Goal: Task Accomplishment & Management: Use online tool/utility

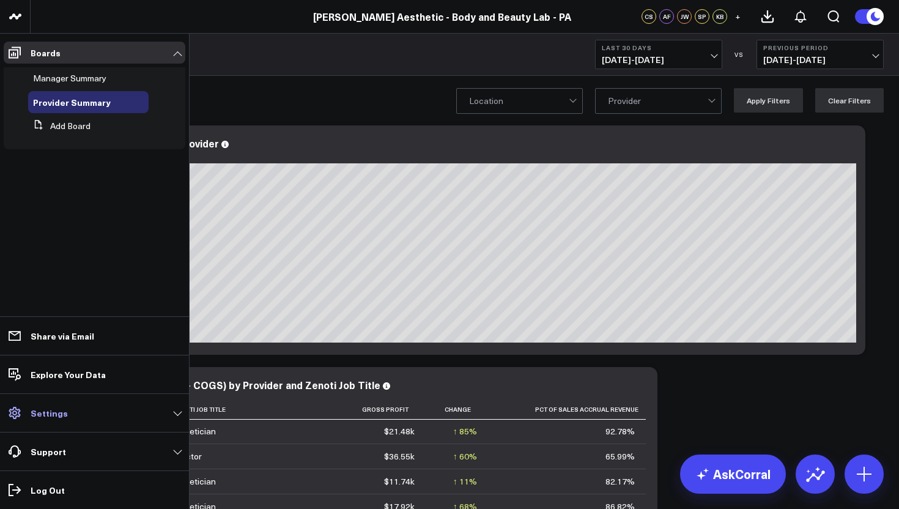
click at [181, 416] on link "Settings" at bounding box center [95, 413] width 182 height 22
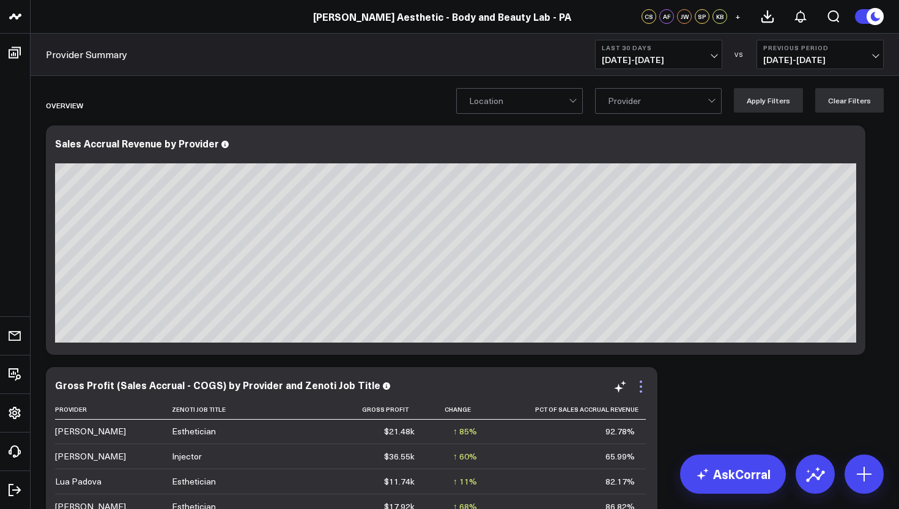
click at [641, 393] on icon at bounding box center [641, 386] width 15 height 15
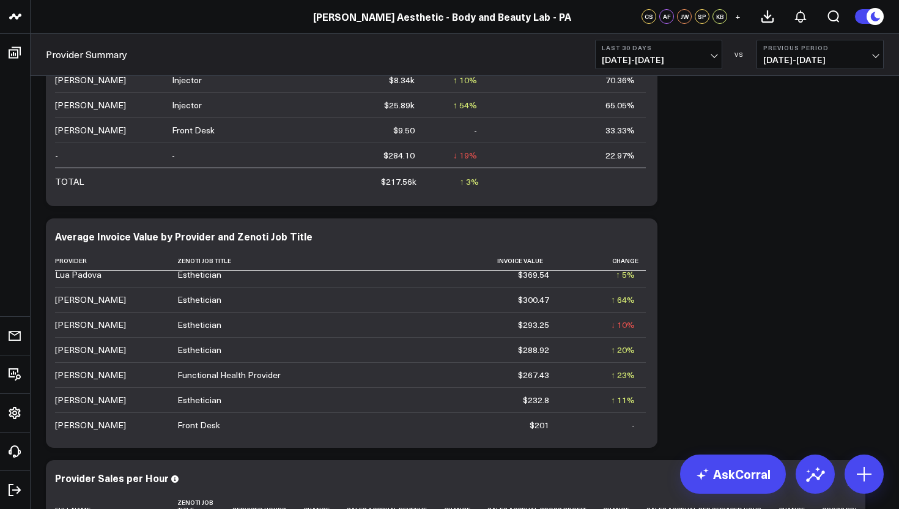
scroll to position [131, 0]
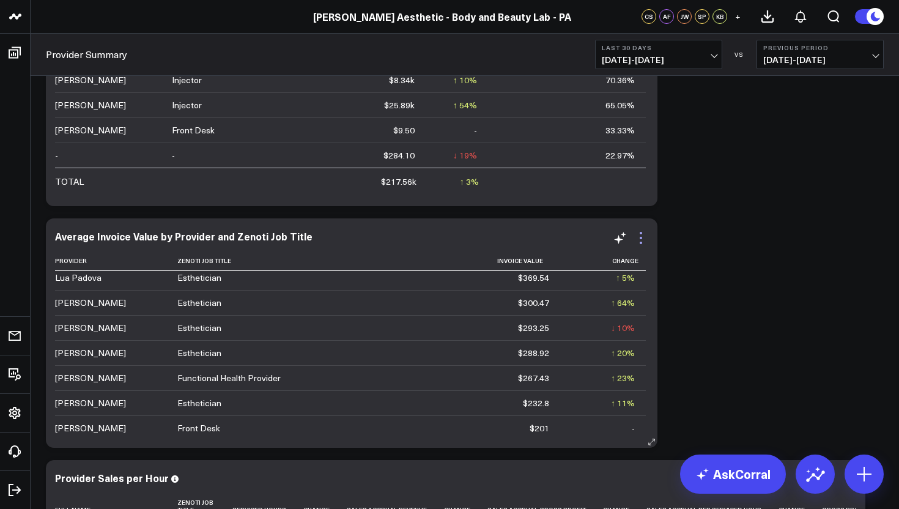
click at [641, 243] on icon at bounding box center [641, 243] width 2 height 2
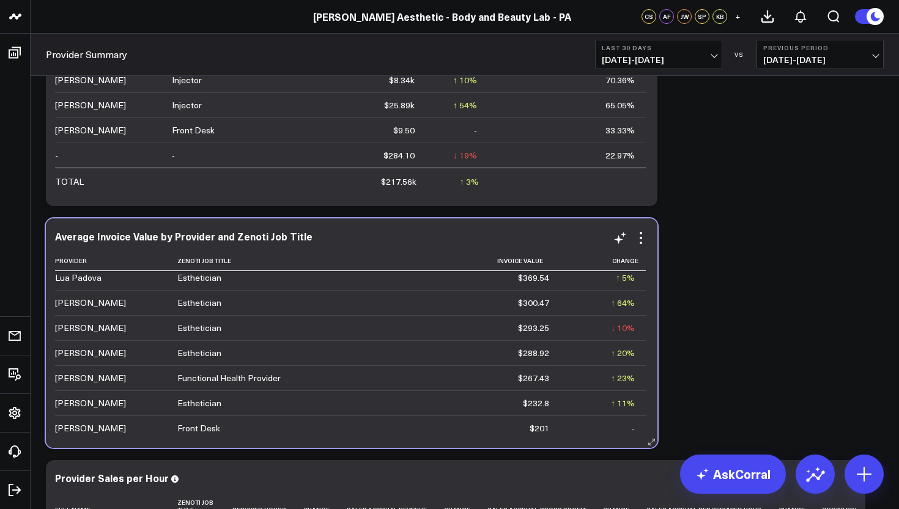
click at [191, 384] on td "Functional Health Provider" at bounding box center [300, 377] width 247 height 25
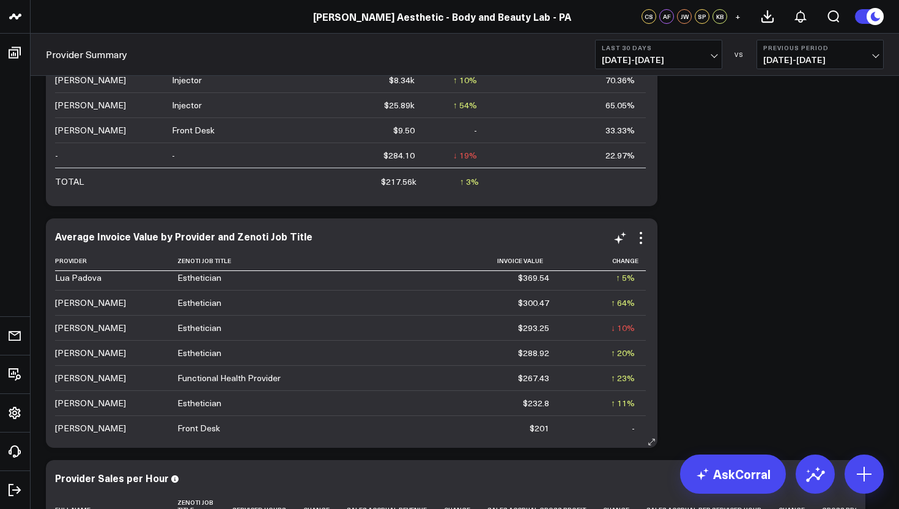
click at [191, 384] on td "Functional Health Provider" at bounding box center [300, 377] width 247 height 25
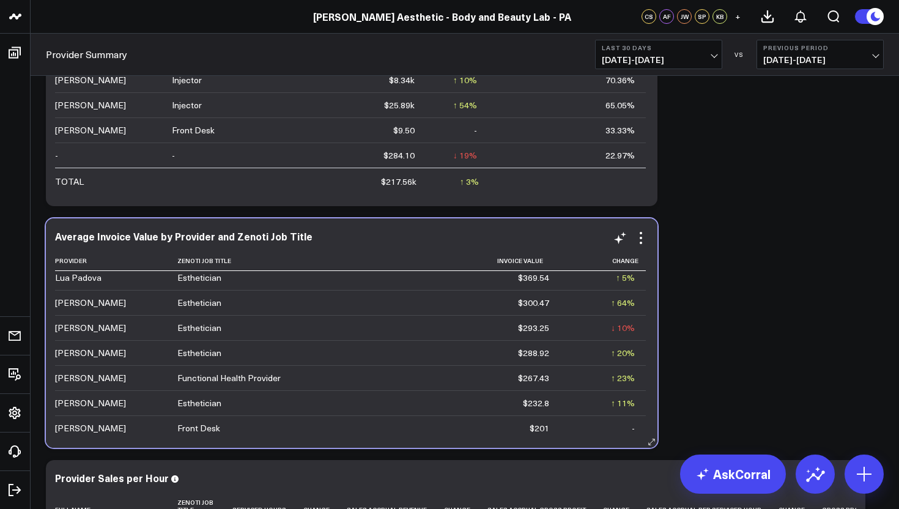
click at [191, 384] on td "Functional Health Provider" at bounding box center [300, 377] width 247 height 25
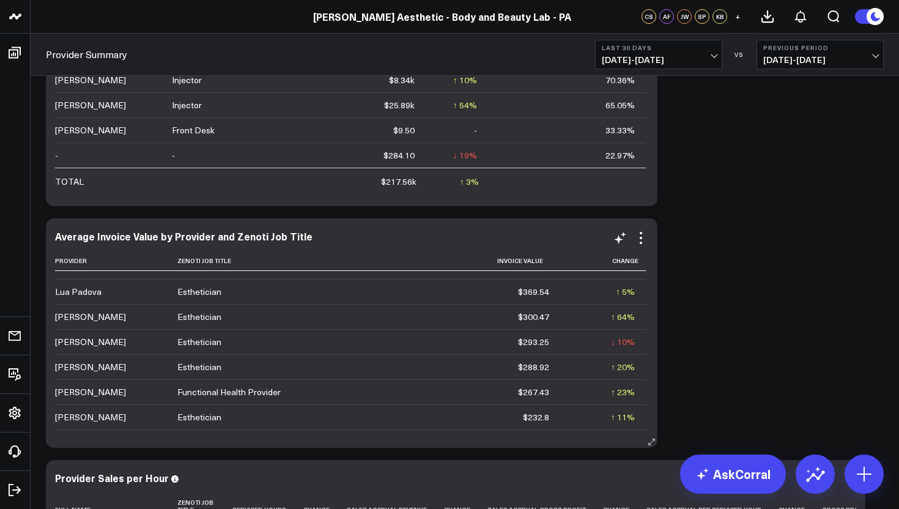
scroll to position [115, 0]
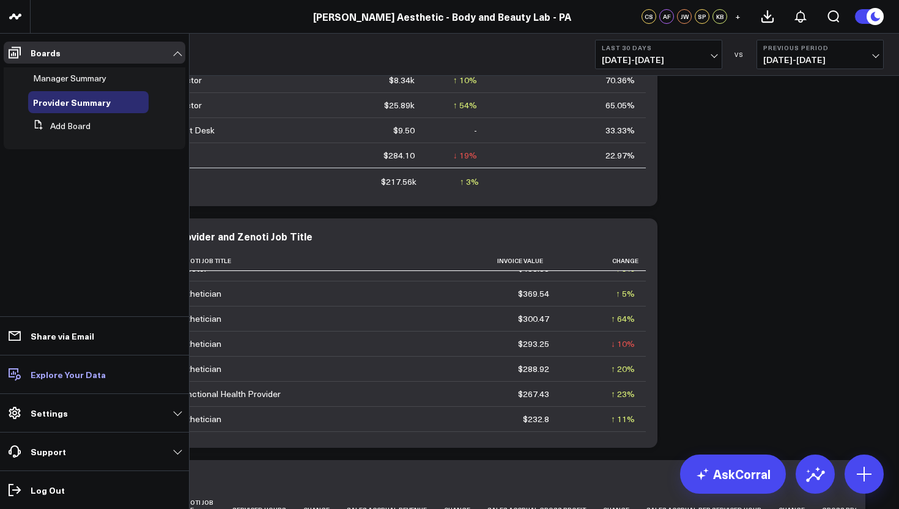
click at [62, 374] on p "Explore Your Data" at bounding box center [68, 375] width 75 height 10
click at [176, 415] on link "Settings" at bounding box center [95, 413] width 182 height 22
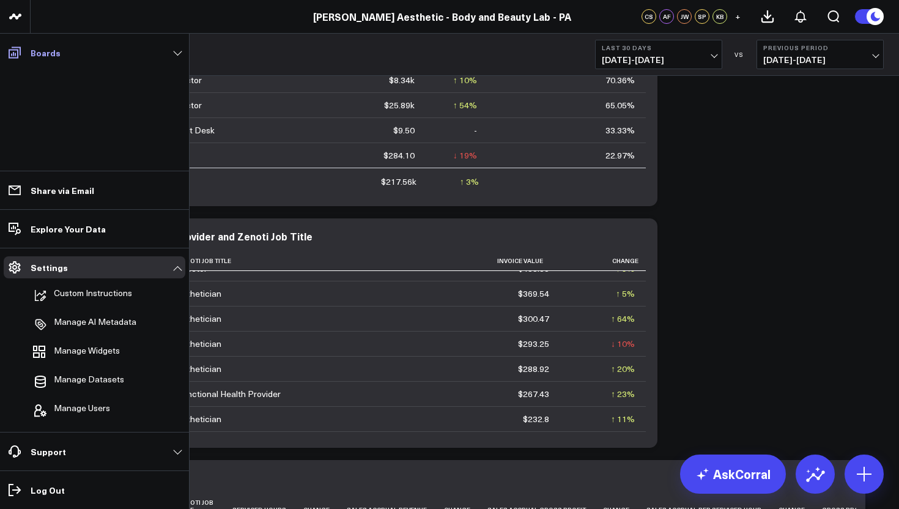
click at [181, 48] on link "Boards" at bounding box center [95, 53] width 182 height 22
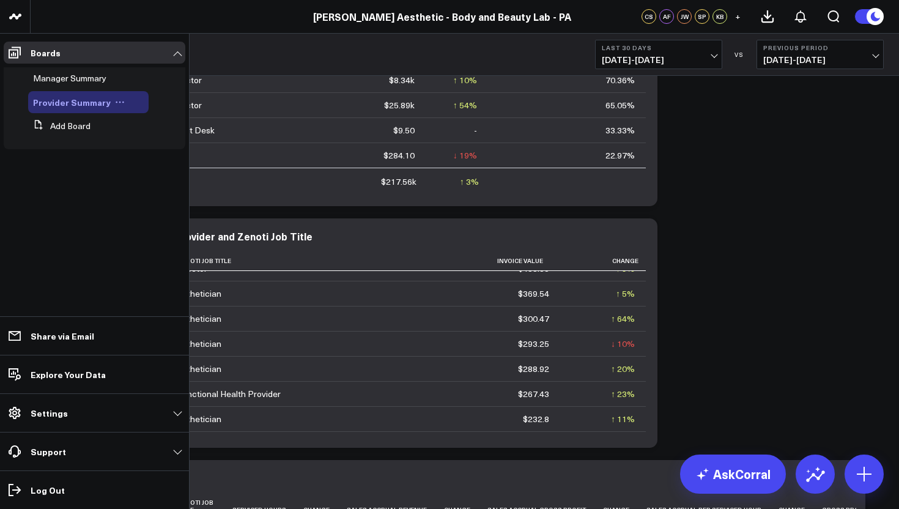
click at [91, 103] on span "Provider Summary" at bounding box center [72, 102] width 78 height 12
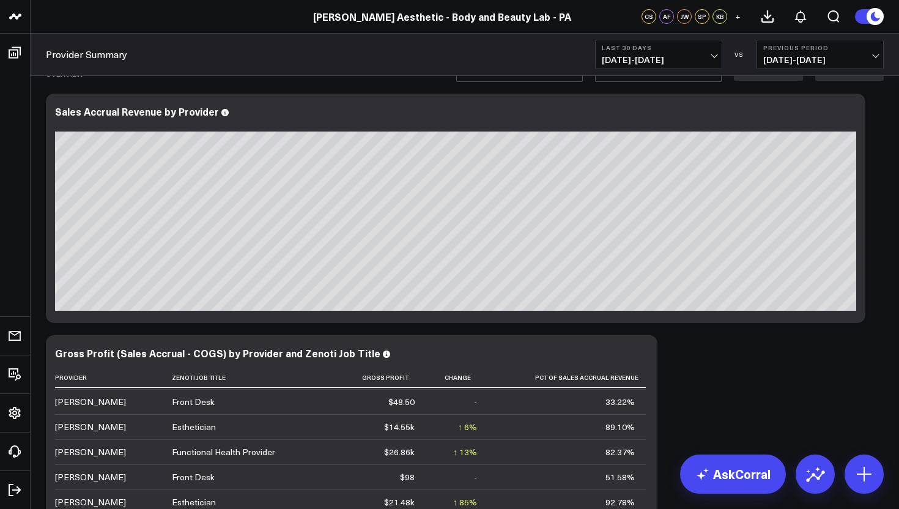
scroll to position [45, 0]
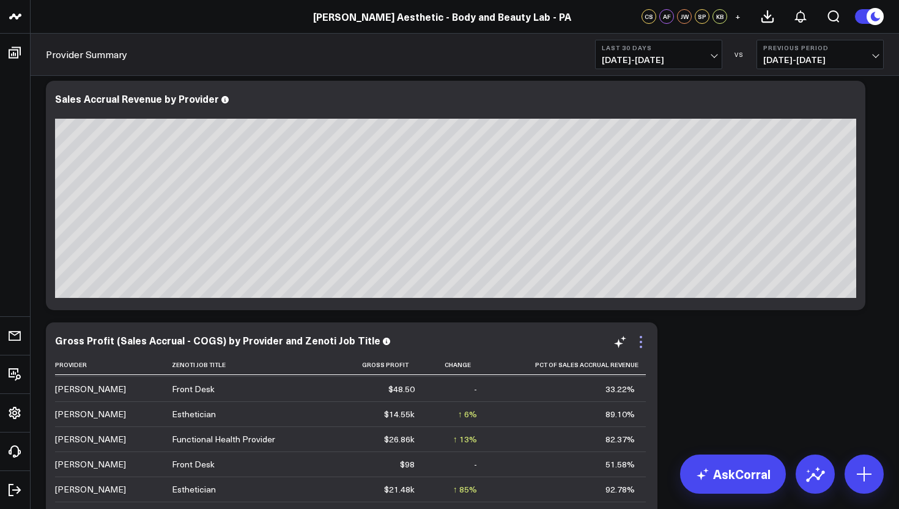
click at [642, 348] on icon at bounding box center [641, 342] width 15 height 15
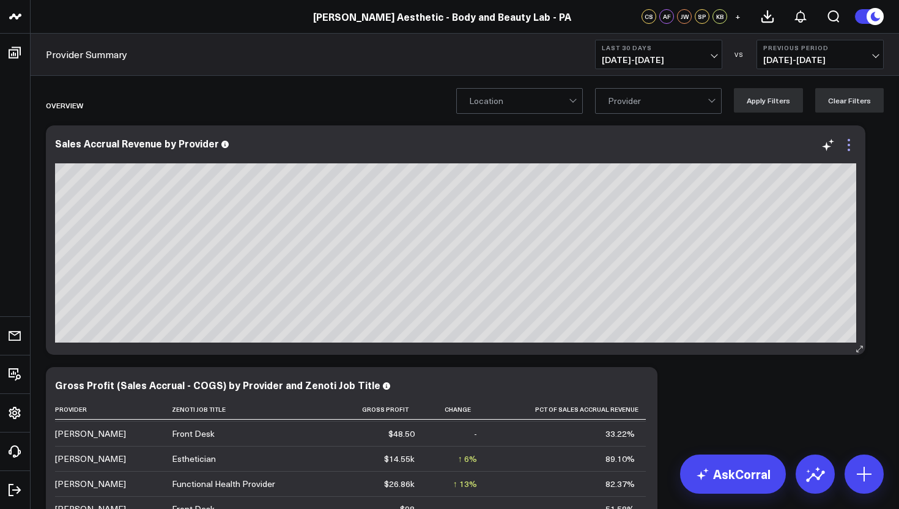
click at [849, 152] on icon at bounding box center [849, 145] width 15 height 15
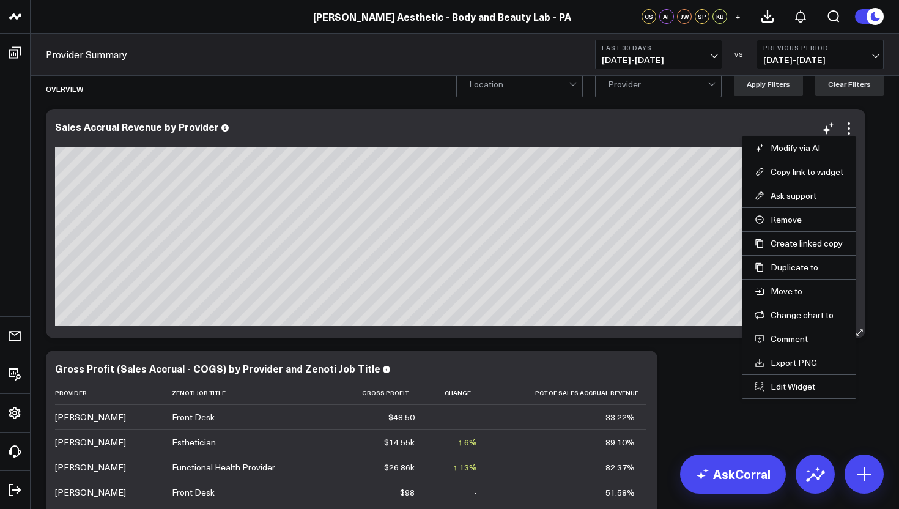
scroll to position [18, 0]
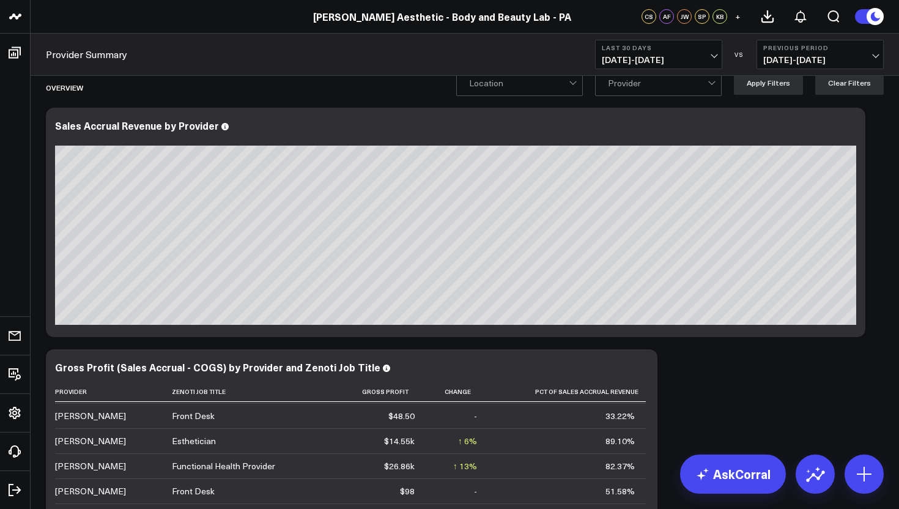
click at [716, 57] on button "Last 30 Days [DATE] - [DATE]" at bounding box center [658, 54] width 127 height 29
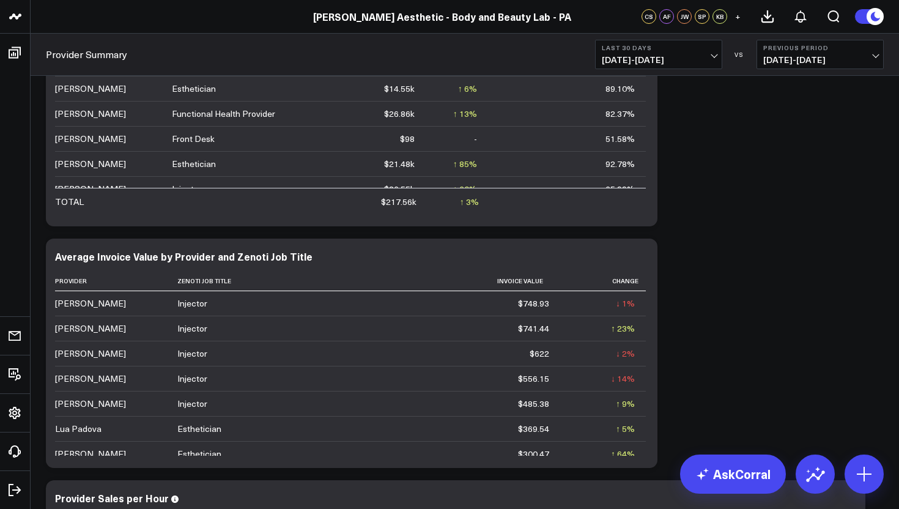
scroll to position [300, 0]
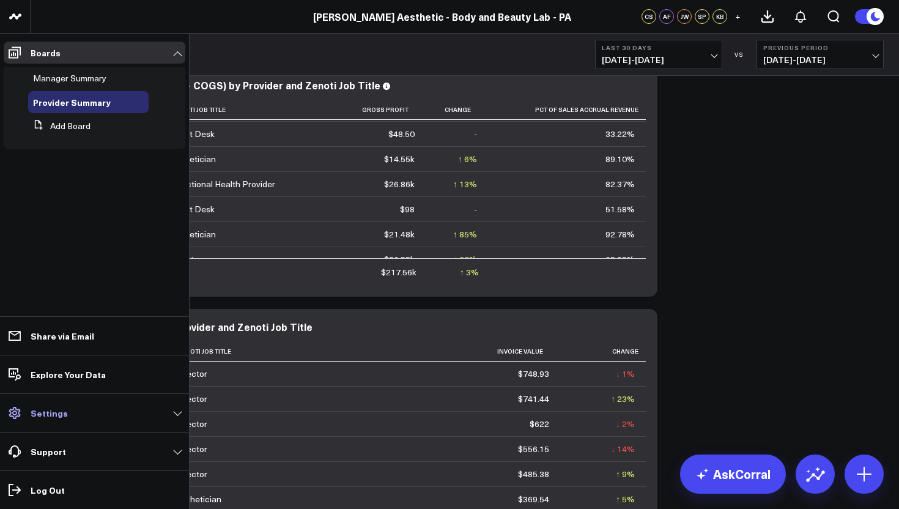
click at [177, 412] on link "Settings" at bounding box center [95, 413] width 182 height 22
click at [180, 414] on link "Settings" at bounding box center [95, 413] width 182 height 22
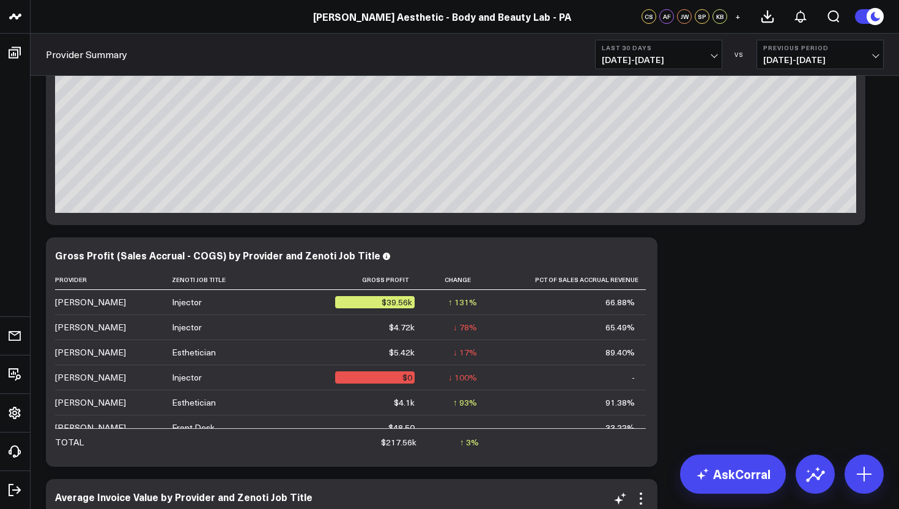
scroll to position [0, 0]
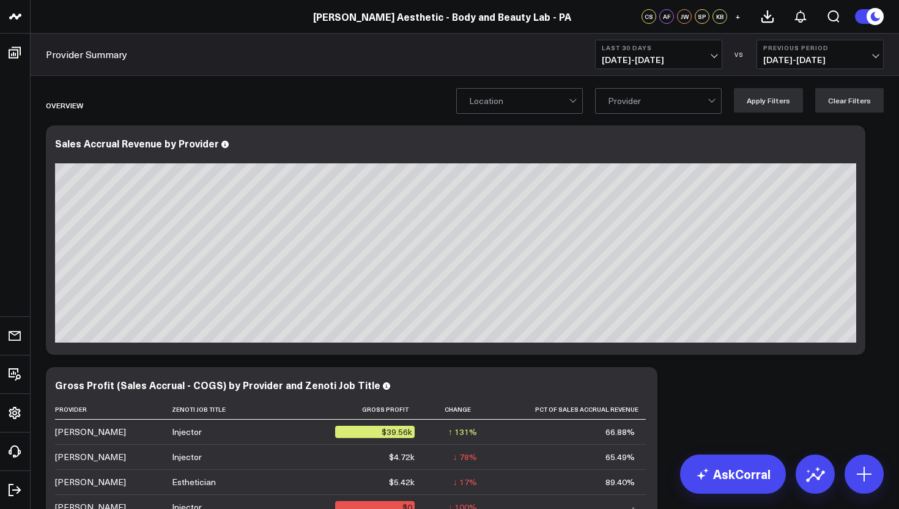
click at [114, 58] on link "Provider Summary" at bounding box center [86, 54] width 81 height 13
click at [718, 104] on div at bounding box center [713, 101] width 10 height 24
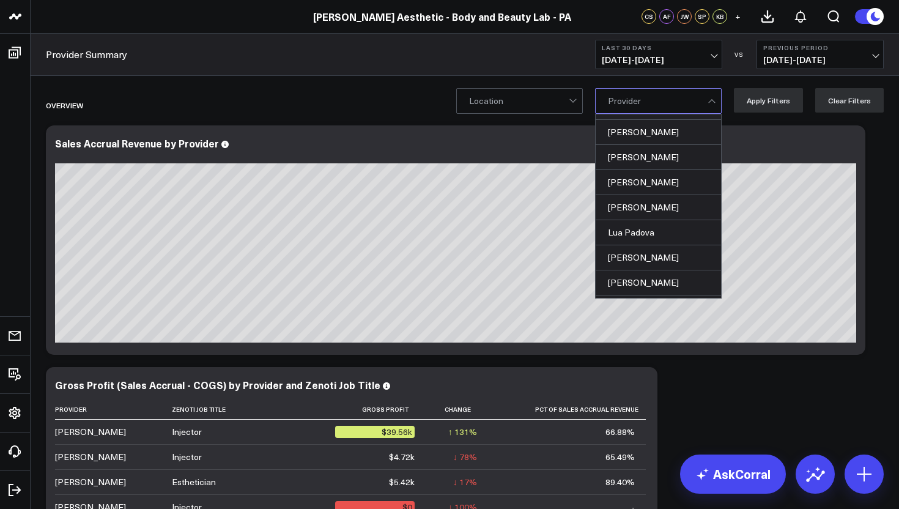
scroll to position [124, 0]
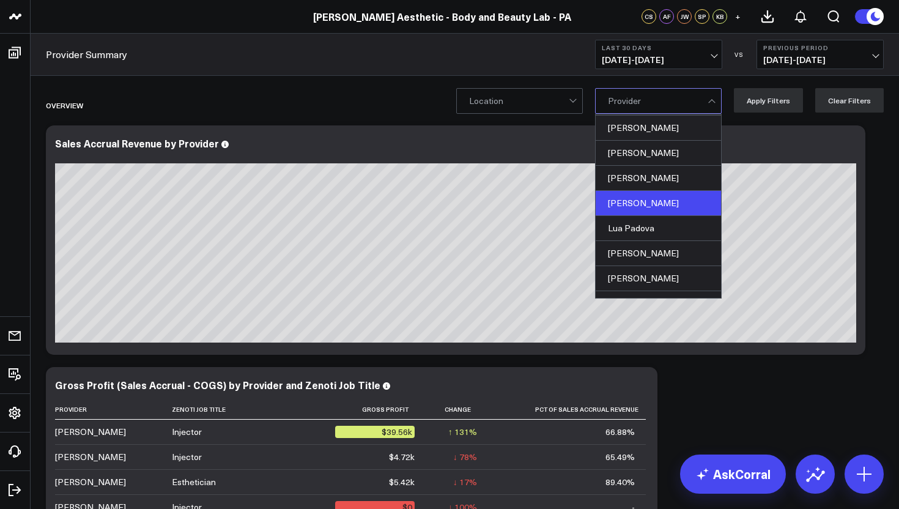
click at [641, 205] on div "[PERSON_NAME]" at bounding box center [658, 203] width 125 height 25
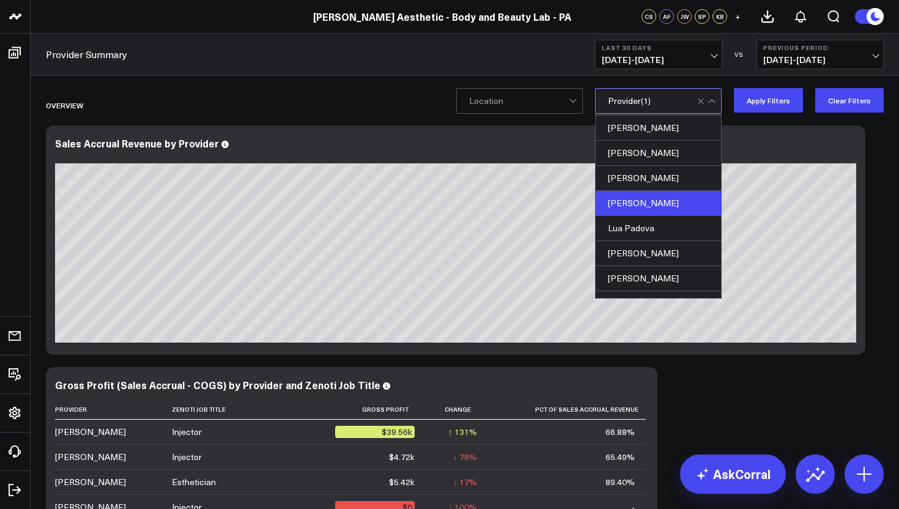
click at [671, 200] on div "[PERSON_NAME]" at bounding box center [658, 203] width 125 height 25
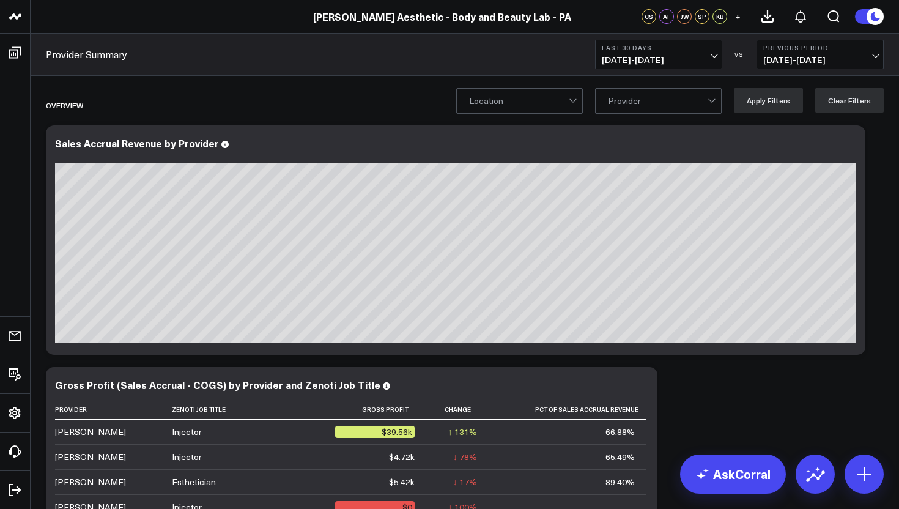
click at [709, 108] on span at bounding box center [708, 101] width 1 height 24
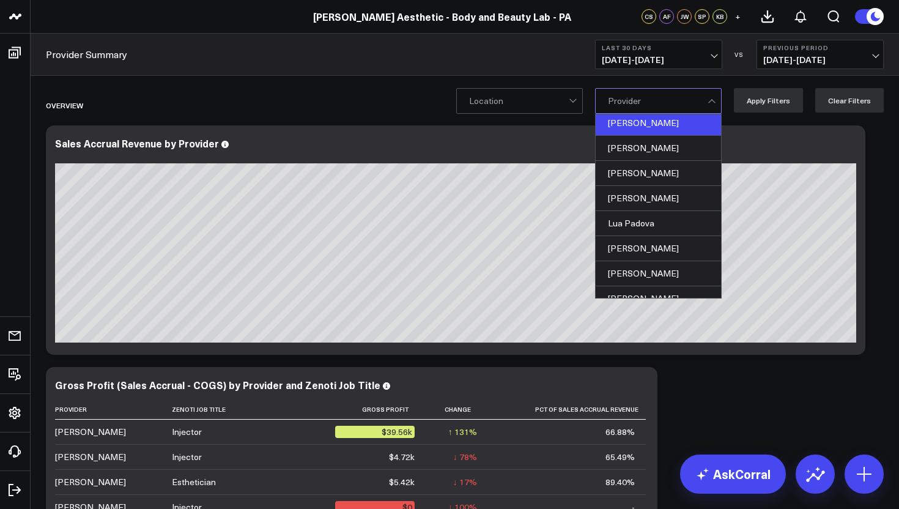
scroll to position [159, 0]
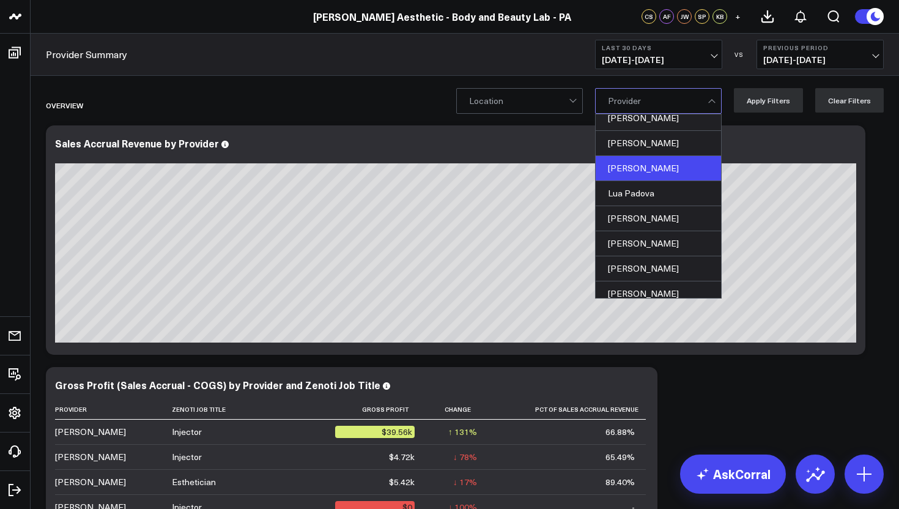
click at [653, 170] on div "[PERSON_NAME]" at bounding box center [658, 168] width 125 height 25
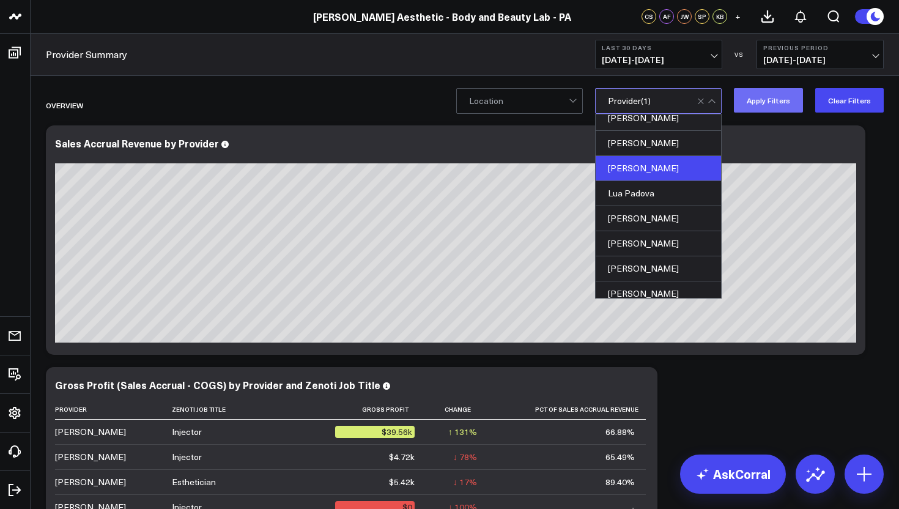
click at [778, 104] on button "Apply Filters" at bounding box center [768, 100] width 69 height 24
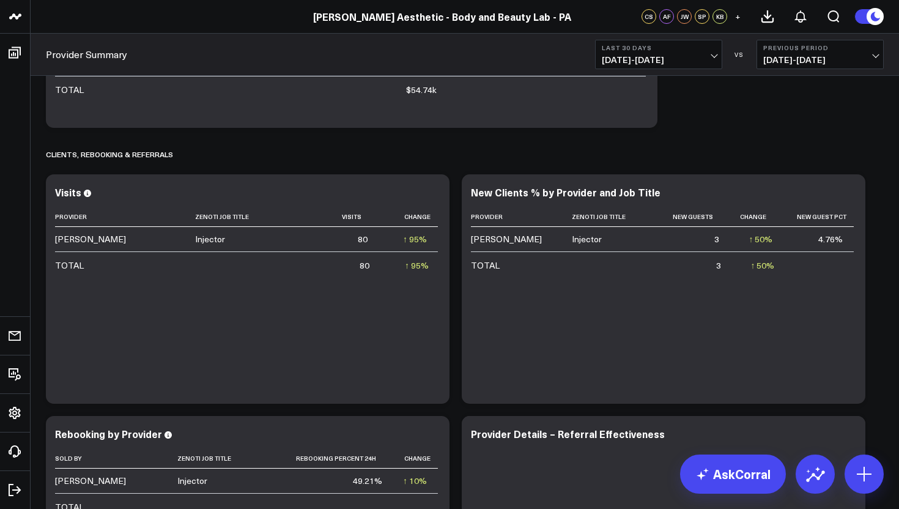
scroll to position [2194, 0]
click at [876, 59] on span "[DATE] - [DATE]" at bounding box center [821, 60] width 114 height 10
click at [698, 135] on div "Overview Modify via AI Copy link to widget Ask support Remove Create linked cop…" at bounding box center [465, 14] width 851 height 4246
click at [714, 60] on span "[DATE] - [DATE]" at bounding box center [659, 60] width 114 height 10
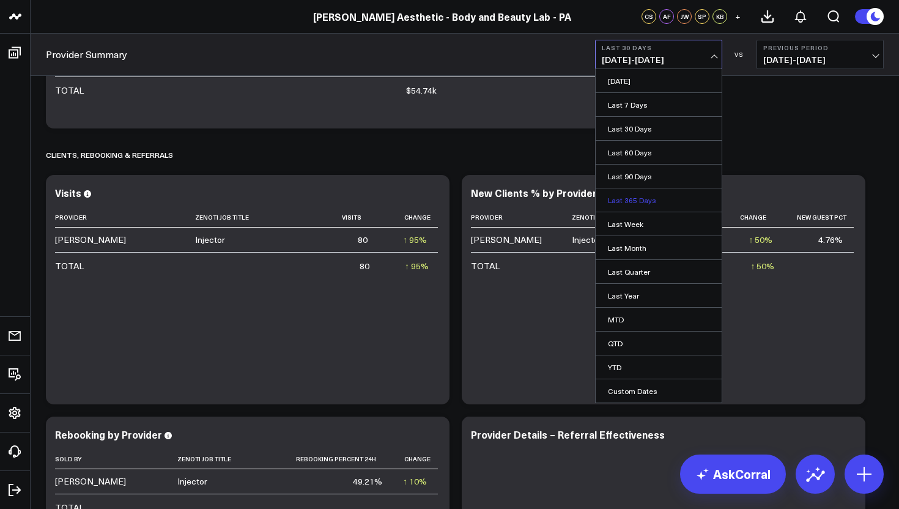
scroll to position [2203, 0]
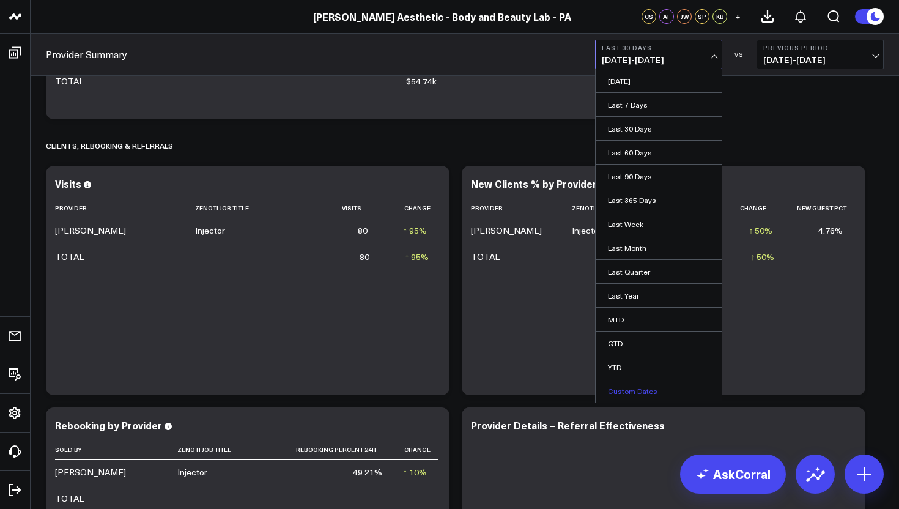
click at [638, 389] on link "Custom Dates" at bounding box center [659, 390] width 126 height 23
select select "8"
select select "2025"
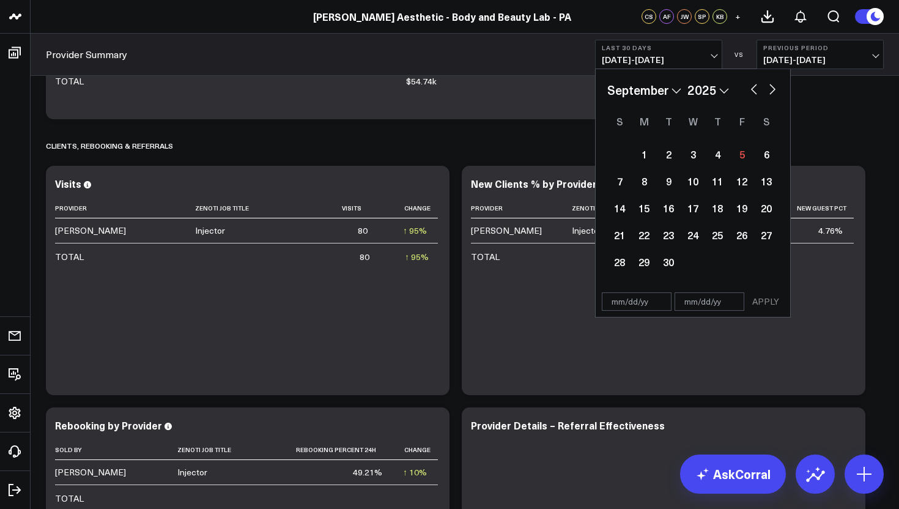
click at [680, 89] on select "January February March April May June July August September October November De…" at bounding box center [645, 90] width 74 height 18
select select "11"
select select "2025"
click at [676, 91] on select "January February March April May June July August September October November De…" at bounding box center [645, 90] width 74 height 18
select select "2025"
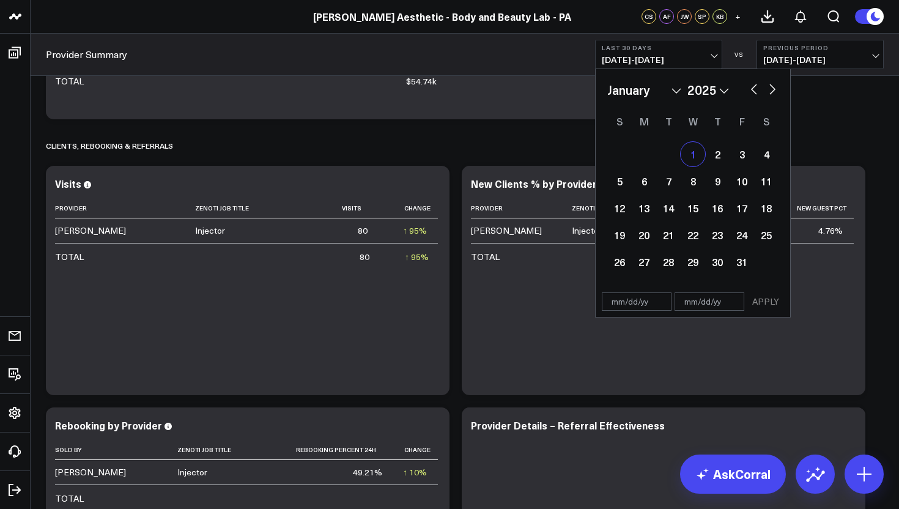
click at [694, 153] on div "1" at bounding box center [693, 154] width 24 height 24
type input "[DATE]"
select select "2025"
click at [694, 153] on div "1" at bounding box center [693, 154] width 24 height 24
type input "[DATE]"
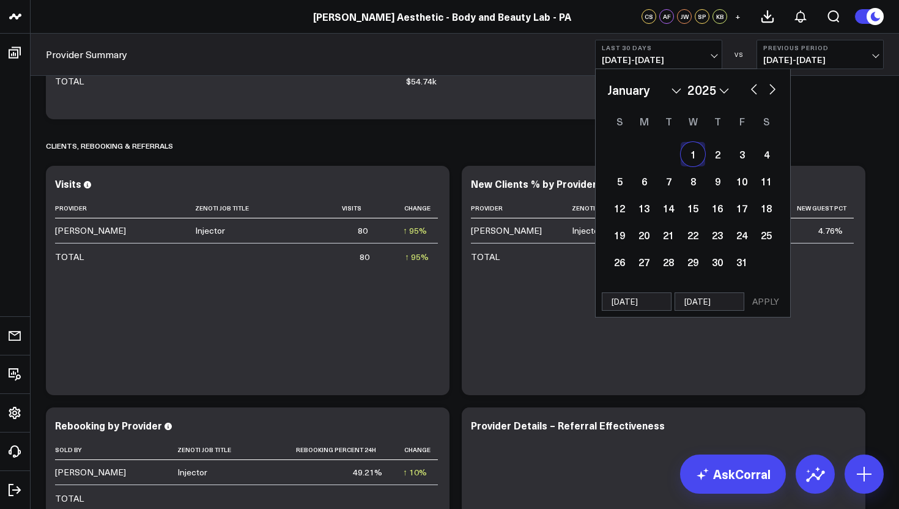
select select "2025"
click at [694, 153] on div "1" at bounding box center [693, 154] width 24 height 24
select select "2025"
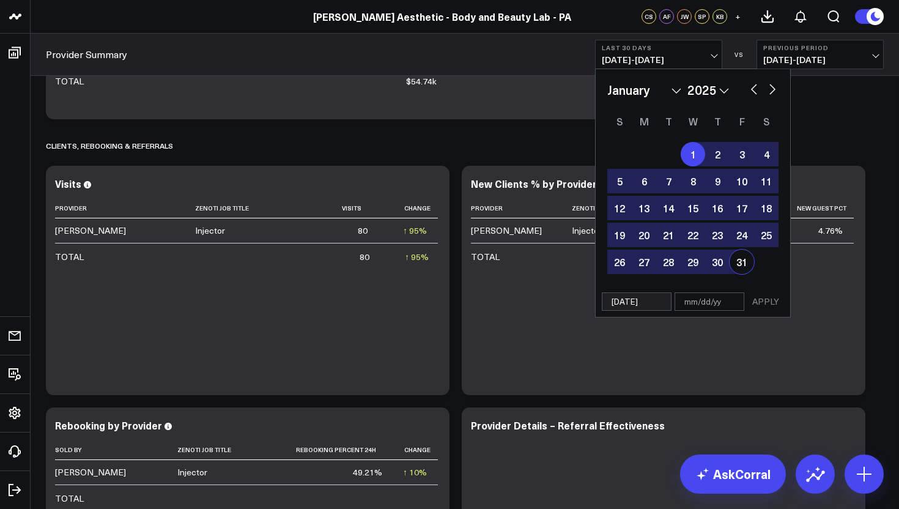
click at [739, 266] on div "31" at bounding box center [742, 262] width 24 height 24
type input "[DATE]"
select select "2025"
click at [767, 302] on button "APPLY" at bounding box center [766, 301] width 37 height 18
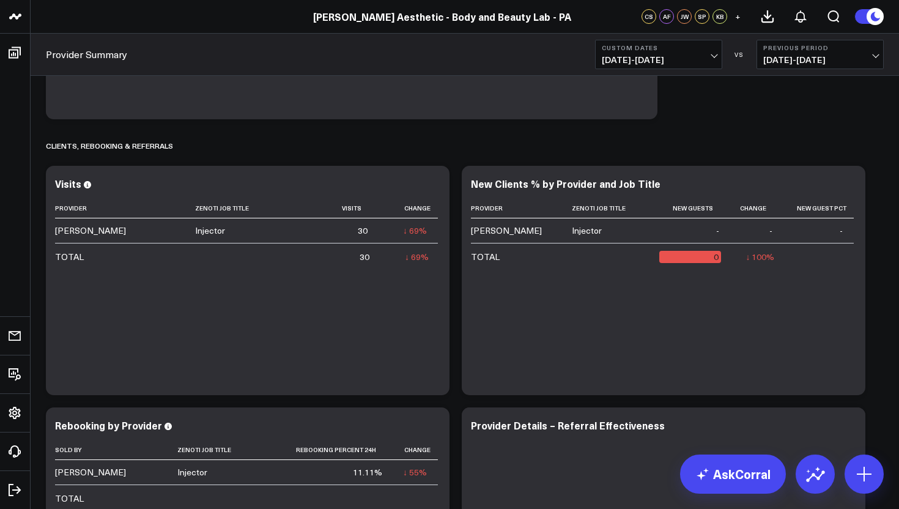
click at [716, 55] on span "[DATE] - [DATE]" at bounding box center [659, 60] width 114 height 10
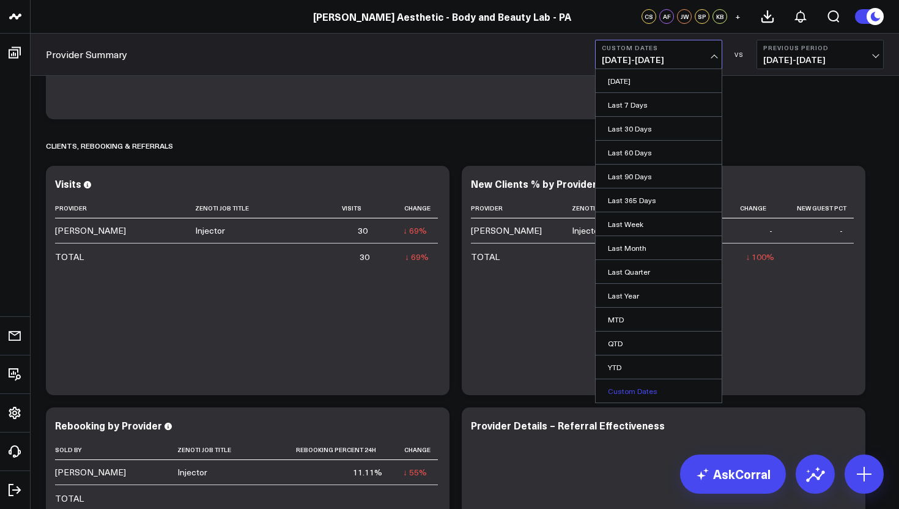
click at [632, 383] on link "Custom Dates" at bounding box center [659, 390] width 126 height 23
select select "8"
select select "2025"
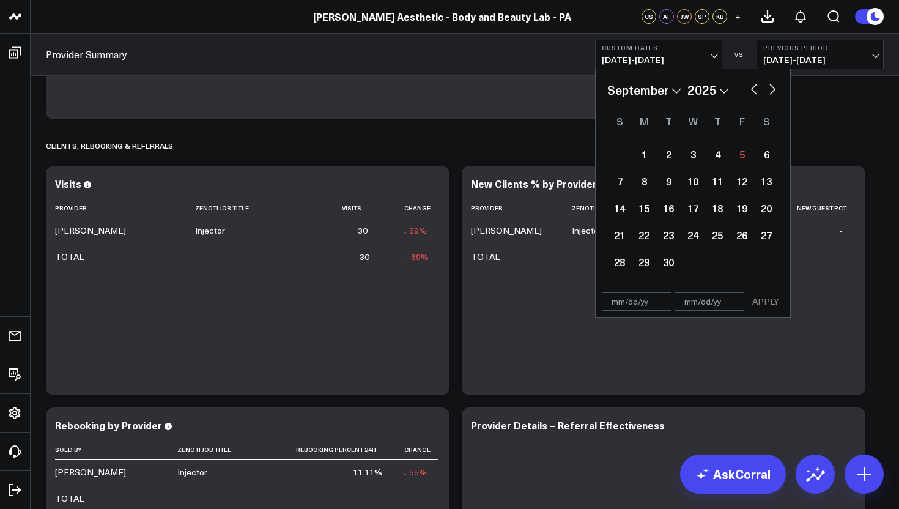
click at [670, 94] on select "January February March April May June July August September October November De…" at bounding box center [645, 90] width 74 height 18
select select "2025"
click at [693, 154] on div "1" at bounding box center [693, 154] width 24 height 24
type input "[DATE]"
select select "2025"
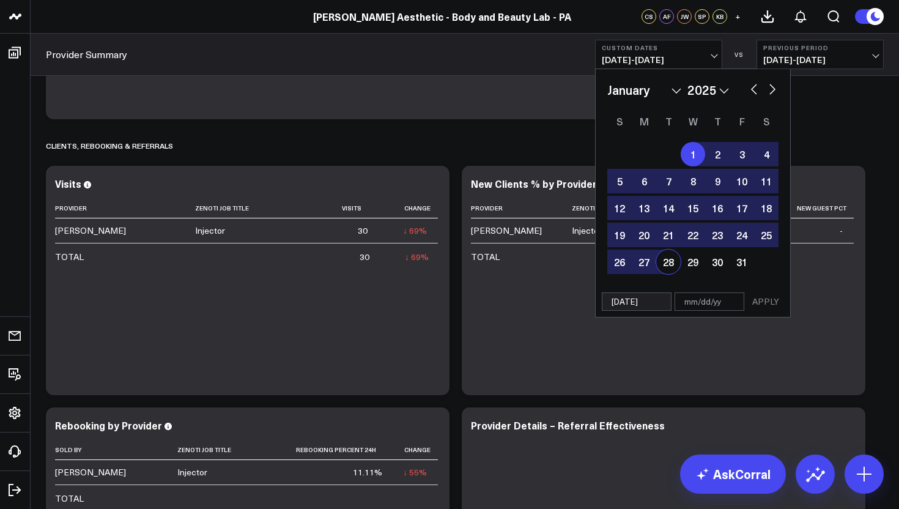
click at [735, 307] on input "text" at bounding box center [710, 301] width 70 height 18
select select "2025"
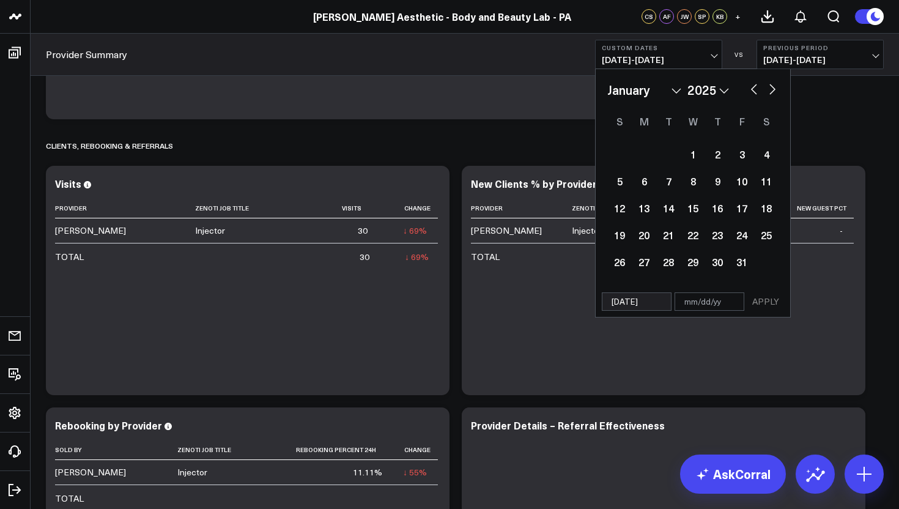
click at [676, 90] on select "January February March April May June July August September October November De…" at bounding box center [645, 90] width 74 height 18
select select "8"
select select "2025"
click at [740, 157] on div "5" at bounding box center [742, 154] width 24 height 24
type input "[DATE]"
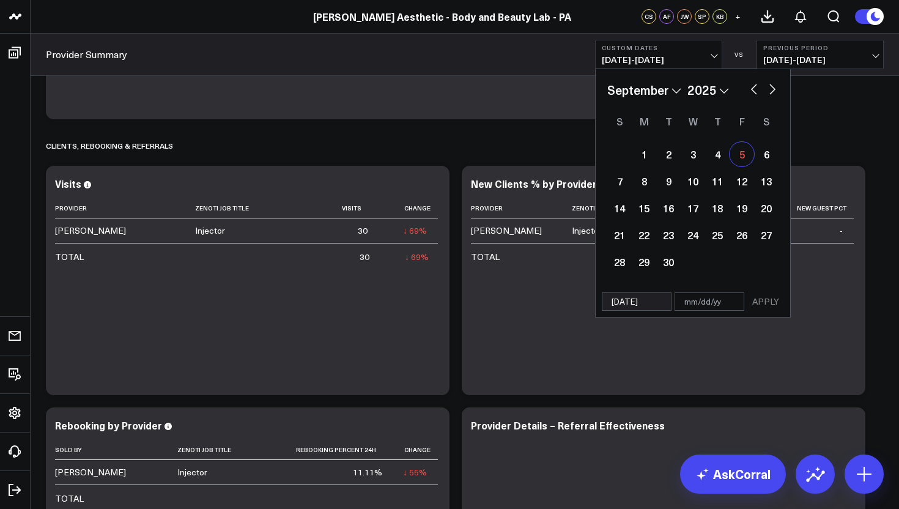
select select "8"
select select "2025"
click at [740, 157] on div "5" at bounding box center [742, 154] width 24 height 24
type input "[DATE]"
select select "8"
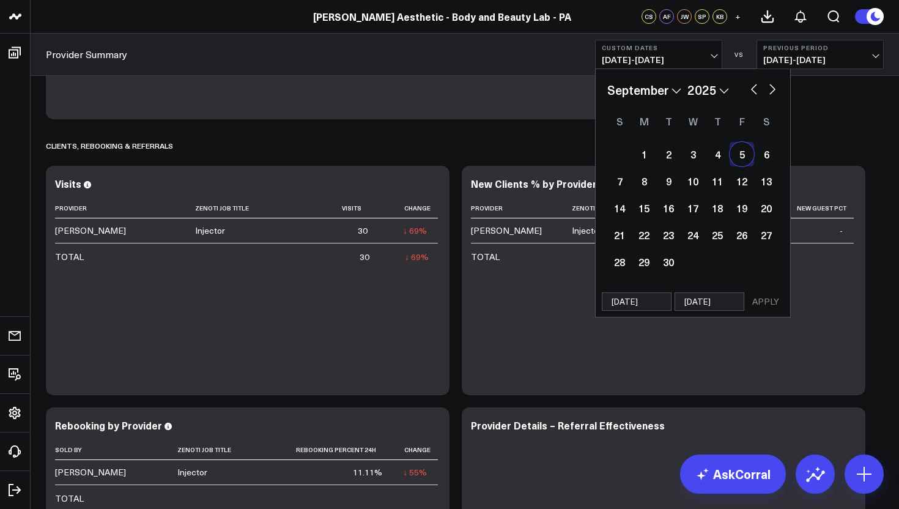
select select "2025"
click at [765, 301] on button "APPLY" at bounding box center [766, 301] width 37 height 18
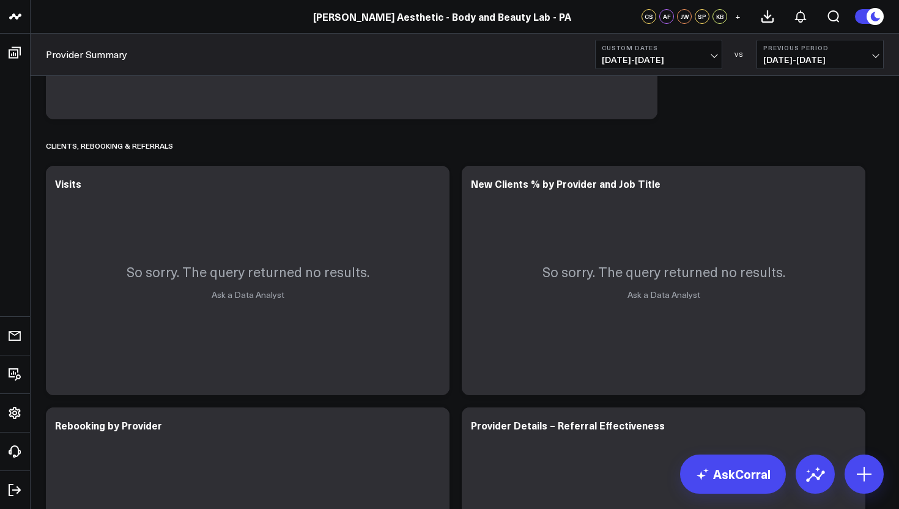
click at [710, 61] on span "[DATE] - [DATE]" at bounding box center [659, 60] width 114 height 10
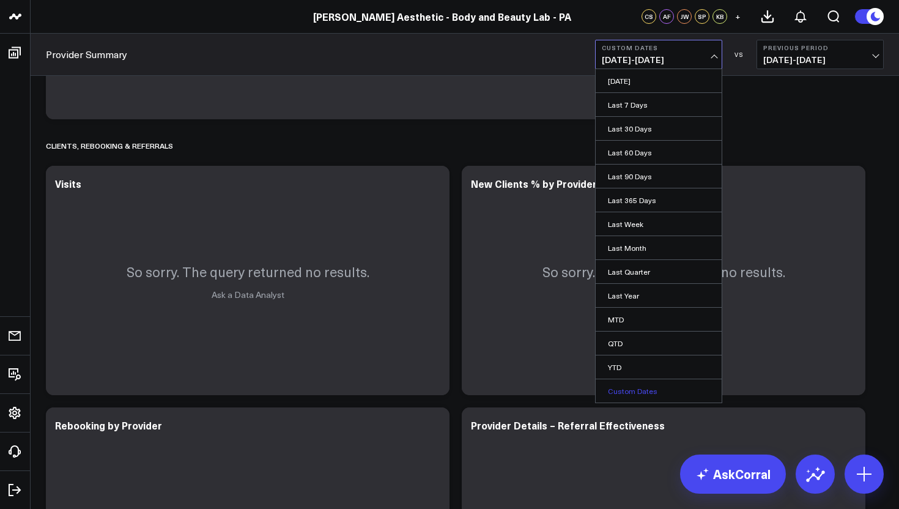
click at [641, 391] on link "Custom Dates" at bounding box center [659, 390] width 126 height 23
select select "8"
select select "2025"
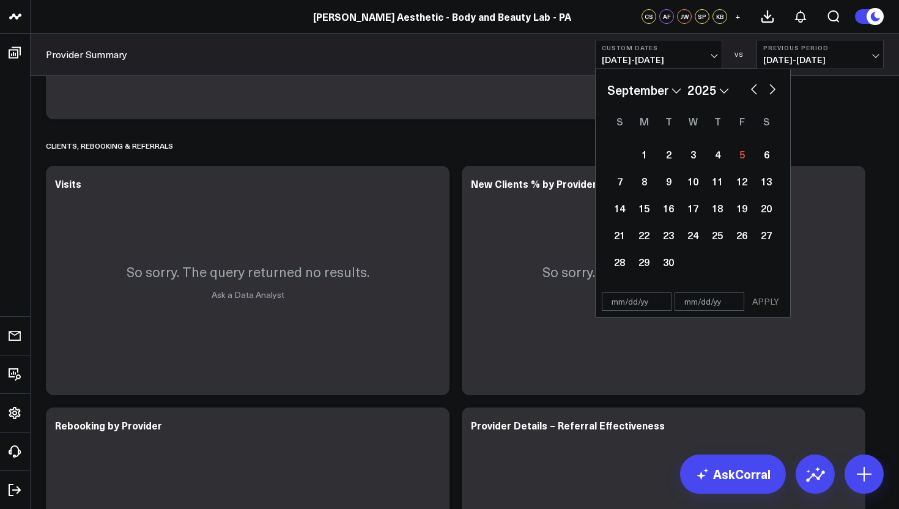
click at [676, 94] on select "January February March April May June July August September October November De…" at bounding box center [645, 90] width 74 height 18
select select "2025"
click at [696, 154] on div "1" at bounding box center [693, 154] width 24 height 24
type input "[DATE]"
select select "2025"
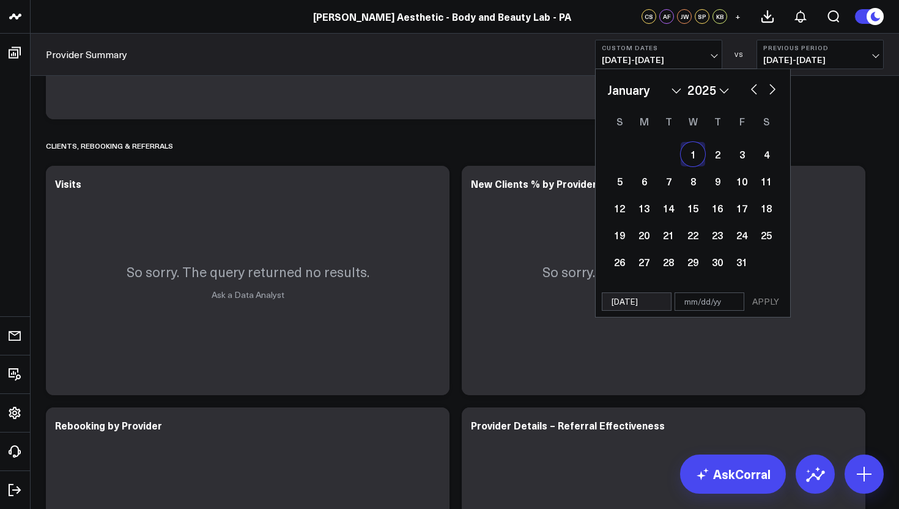
click at [688, 154] on div "1" at bounding box center [693, 154] width 24 height 24
type input "[DATE]"
select select "2025"
click at [720, 300] on input "[DATE]" at bounding box center [710, 301] width 70 height 18
select select "2025"
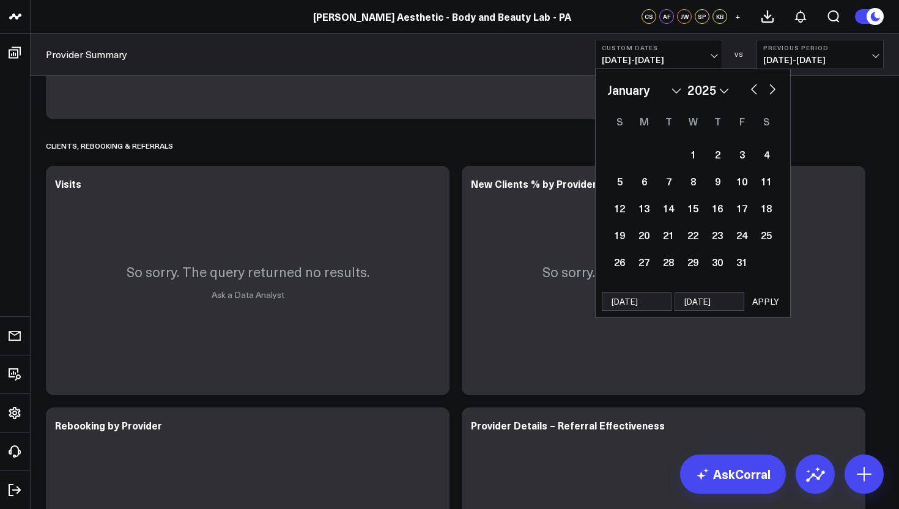
click at [694, 302] on input "[DATE]" at bounding box center [710, 301] width 70 height 18
select select "2025"
type input "0/01/25"
select select "2025"
type input "[DATE]"
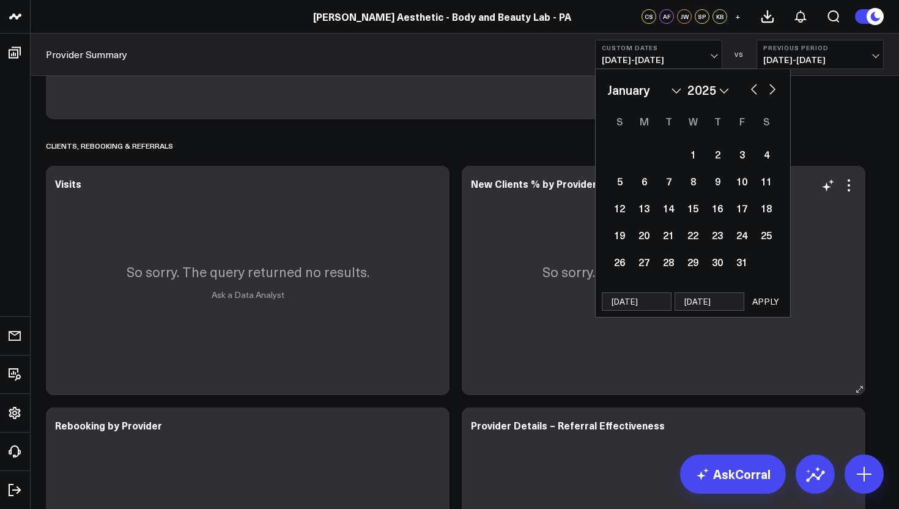
select select "2025"
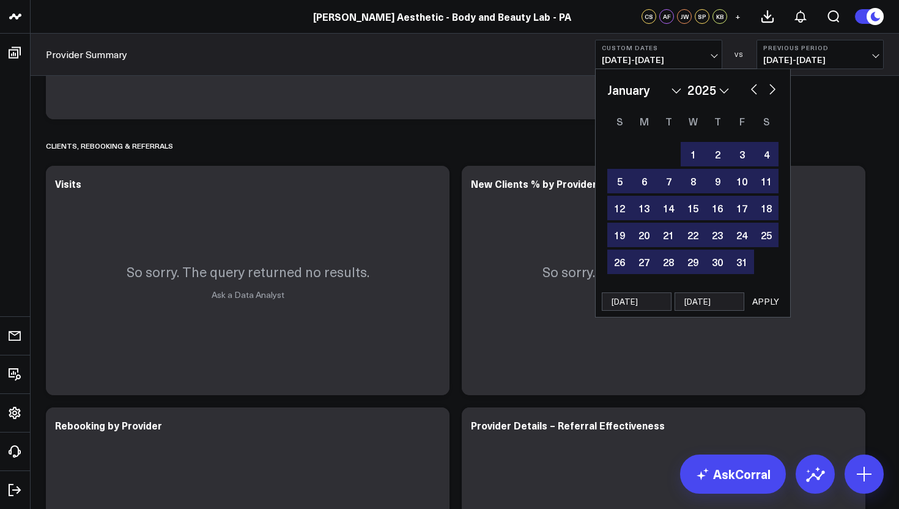
type input "[DATE]"
click at [764, 303] on button "APPLY" at bounding box center [766, 301] width 37 height 18
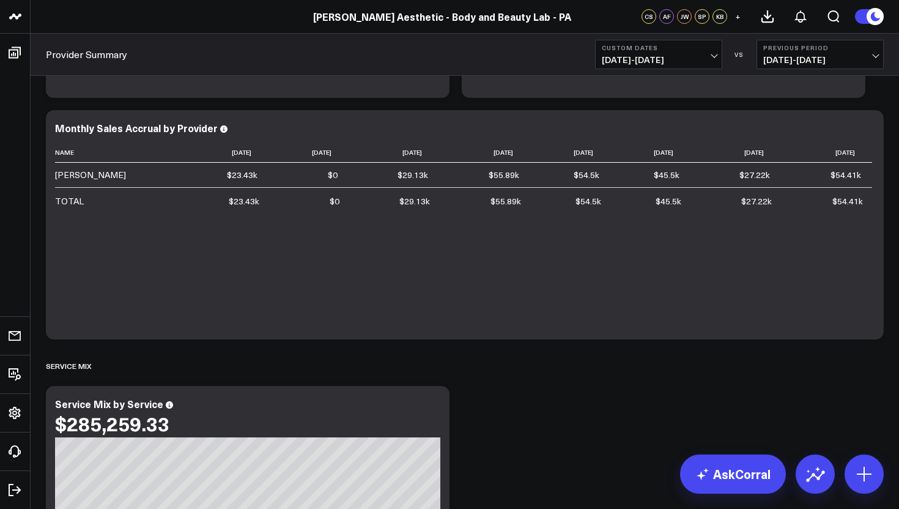
scroll to position [1224, 0]
click at [866, 135] on icon at bounding box center [867, 129] width 15 height 15
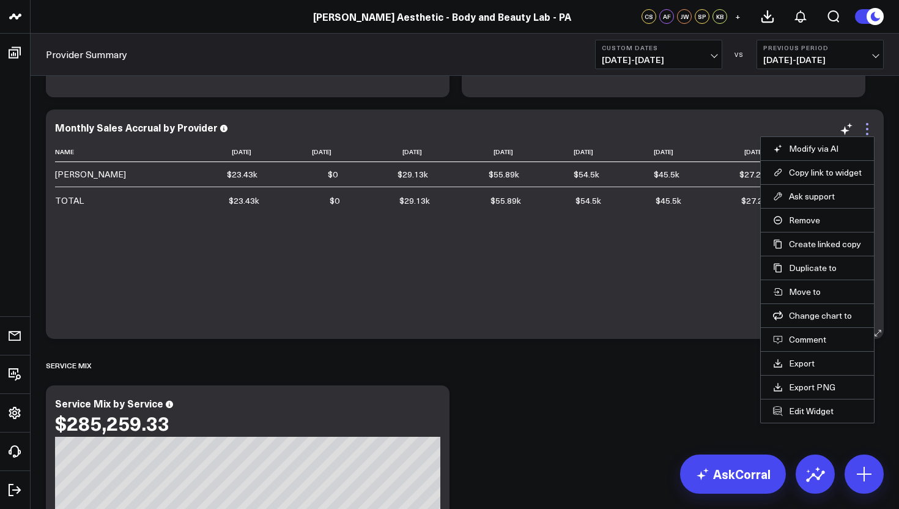
click at [866, 135] on icon at bounding box center [867, 129] width 15 height 15
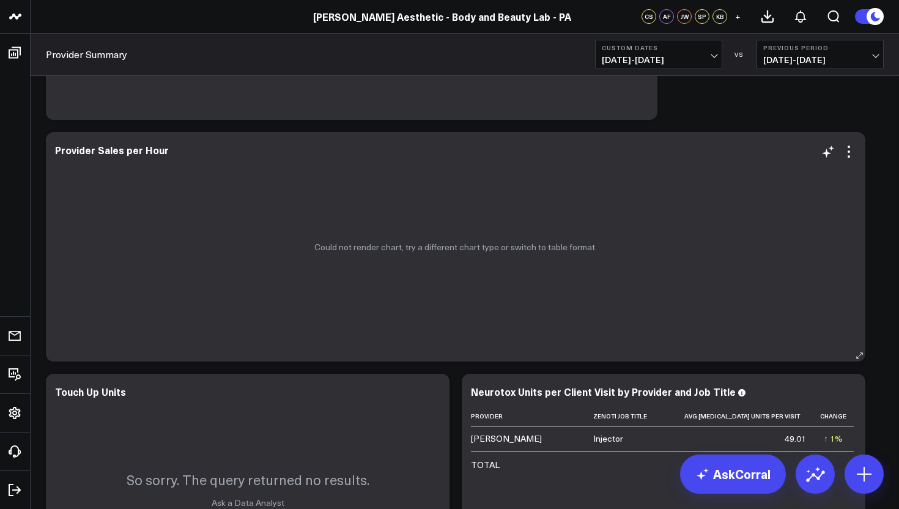
scroll to position [646, 0]
